Goal: Task Accomplishment & Management: Complete application form

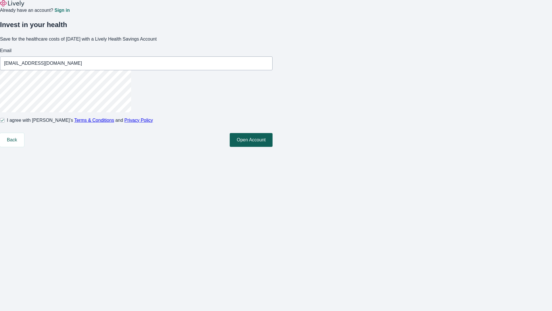
click at [273, 147] on button "Open Account" at bounding box center [251, 140] width 43 height 14
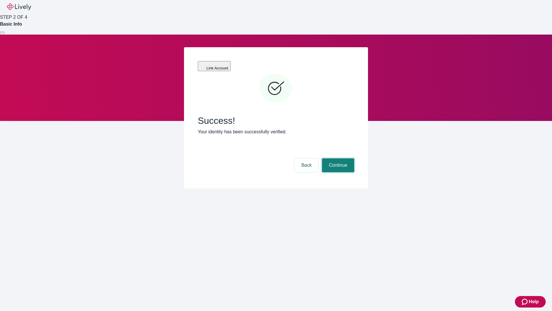
click at [337, 158] on button "Continue" at bounding box center [338, 165] width 32 height 14
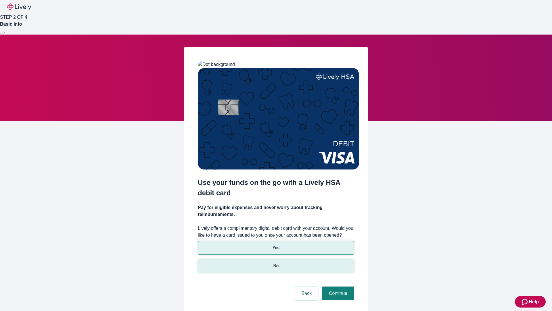
click at [276, 263] on p "No" at bounding box center [275, 266] width 5 height 6
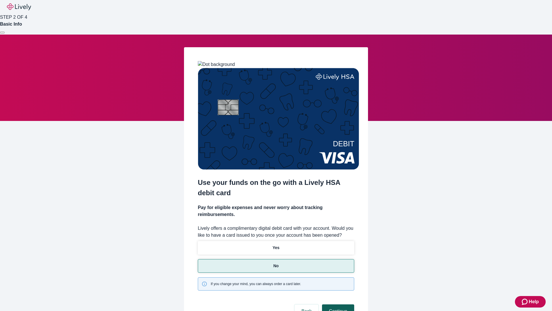
click at [337, 304] on button "Continue" at bounding box center [338, 311] width 32 height 14
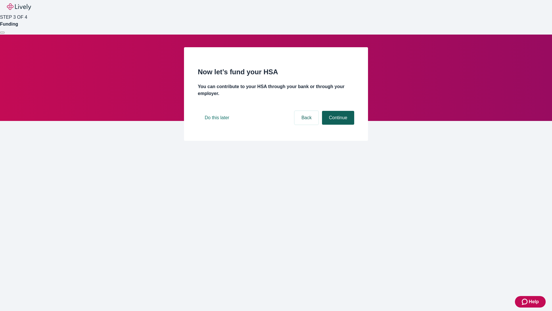
click at [337, 125] on button "Continue" at bounding box center [338, 118] width 32 height 14
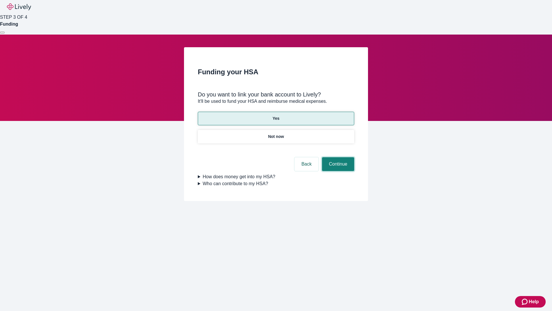
click at [337, 157] on button "Continue" at bounding box center [338, 164] width 32 height 14
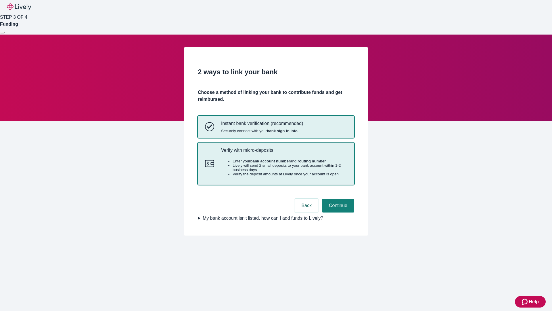
click at [284, 153] on p "Verify with micro-deposits" at bounding box center [284, 149] width 126 height 5
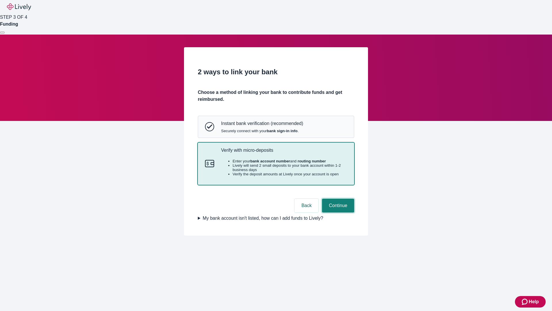
click at [337, 212] on button "Continue" at bounding box center [338, 205] width 32 height 14
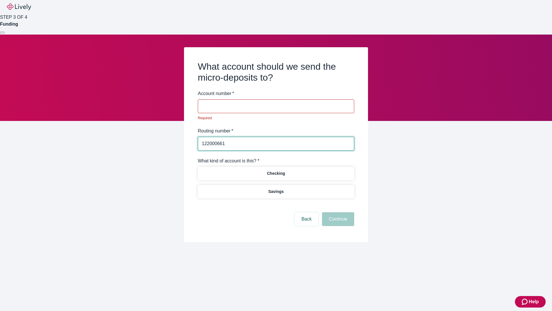
type input "122000661"
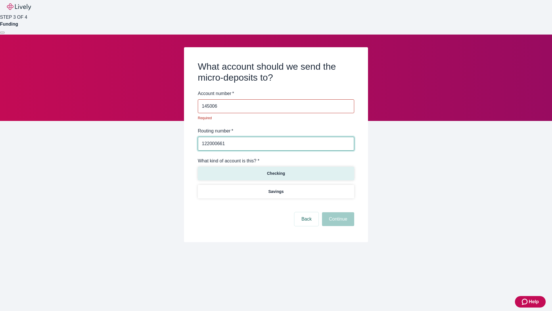
type input "145006"
click at [276, 170] on p "Checking" at bounding box center [276, 173] width 18 height 6
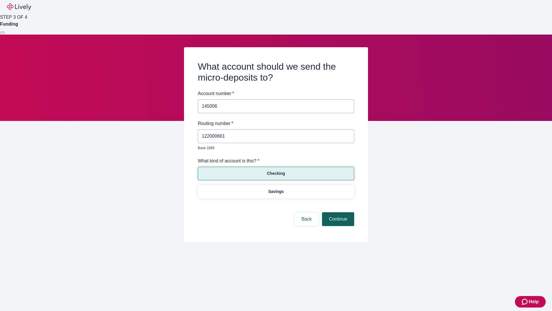
click at [337, 212] on button "Continue" at bounding box center [338, 219] width 32 height 14
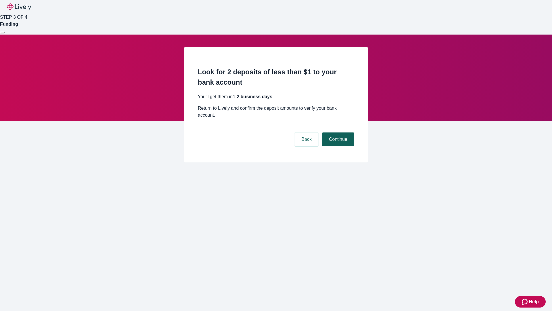
click at [337, 132] on button "Continue" at bounding box center [338, 139] width 32 height 14
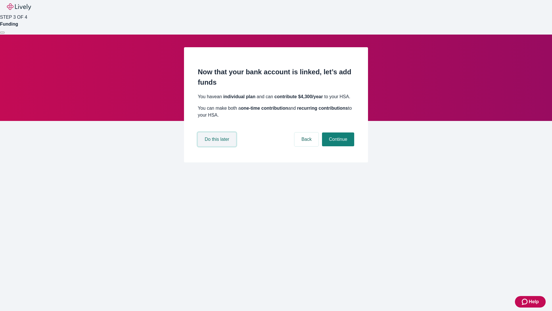
click at [218, 146] on button "Do this later" at bounding box center [217, 139] width 38 height 14
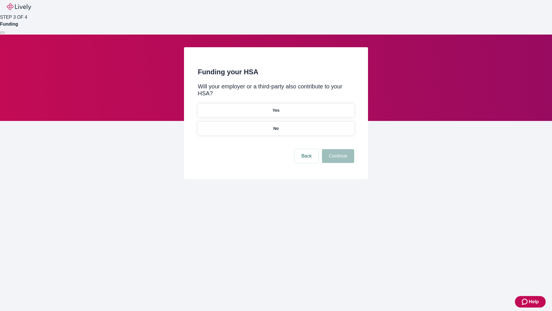
click at [276, 125] on p "No" at bounding box center [275, 128] width 5 height 6
click at [337, 149] on button "Continue" at bounding box center [338, 156] width 32 height 14
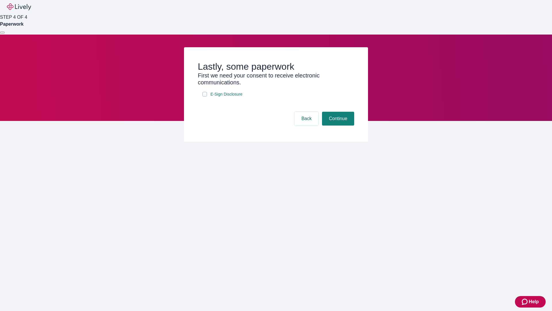
click at [205, 96] on input "E-Sign Disclosure" at bounding box center [204, 94] width 5 height 5
checkbox input "true"
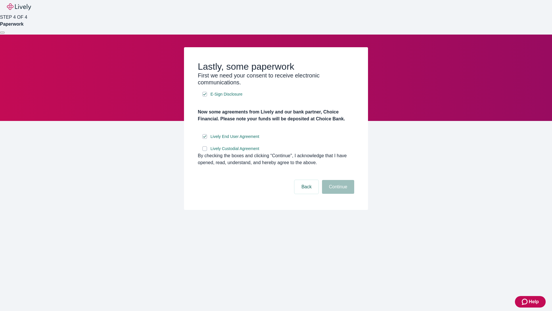
click at [205, 151] on input "Lively Custodial Agreement" at bounding box center [204, 148] width 5 height 5
checkbox input "true"
click at [337, 194] on button "Continue" at bounding box center [338, 187] width 32 height 14
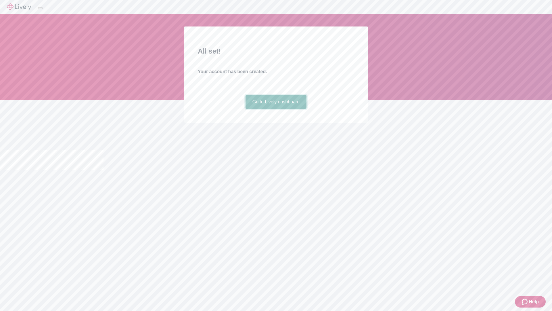
click at [276, 109] on link "Go to Lively dashboard" at bounding box center [276, 102] width 61 height 14
